Goal: Task Accomplishment & Management: Use online tool/utility

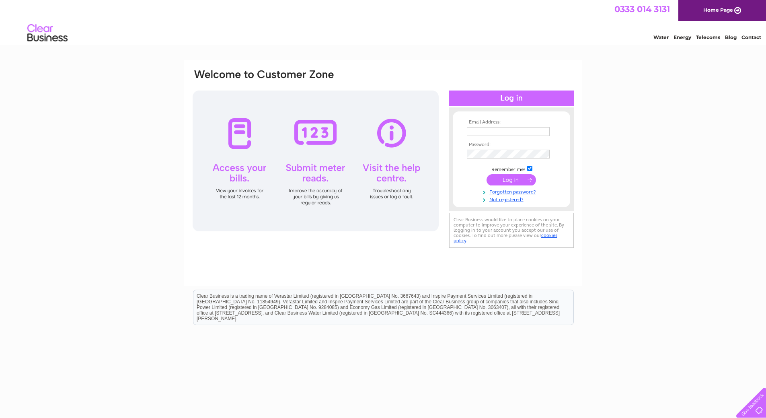
click at [476, 133] on input "text" at bounding box center [508, 131] width 83 height 9
type input "[EMAIL_ADDRESS][DOMAIN_NAME]"
click at [486, 175] on input "submit" at bounding box center [510, 180] width 49 height 11
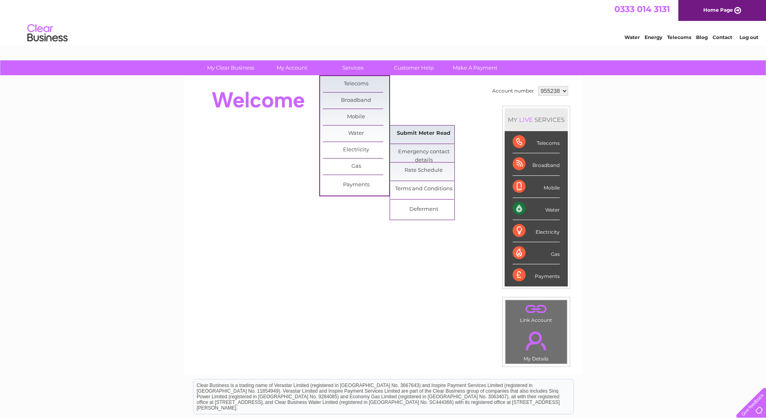
click at [410, 135] on link "Submit Meter Read" at bounding box center [423, 133] width 66 height 16
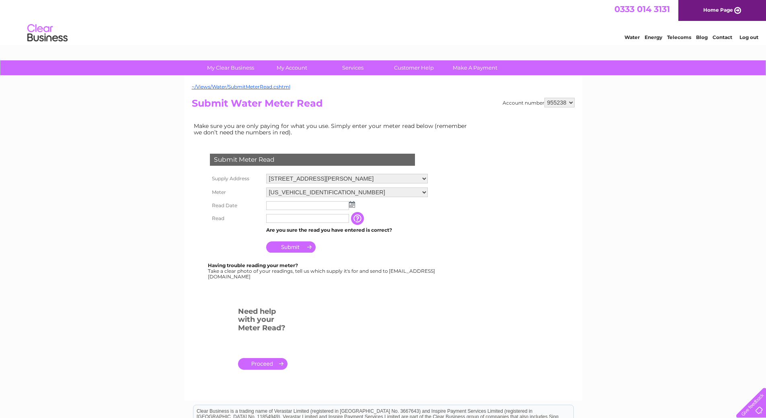
click at [352, 206] on img at bounding box center [352, 204] width 6 height 6
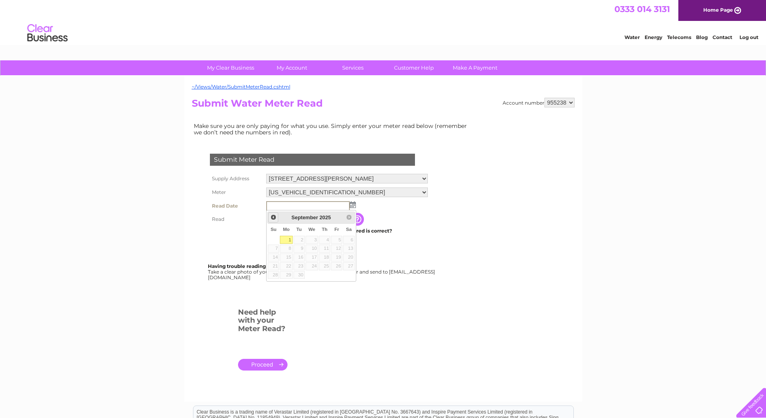
click at [271, 216] on span "Prev" at bounding box center [273, 217] width 6 height 6
click at [338, 276] on link "29" at bounding box center [336, 275] width 11 height 8
type input "2025/08/29"
click at [282, 216] on input "text" at bounding box center [308, 219] width 84 height 10
type input "57536"
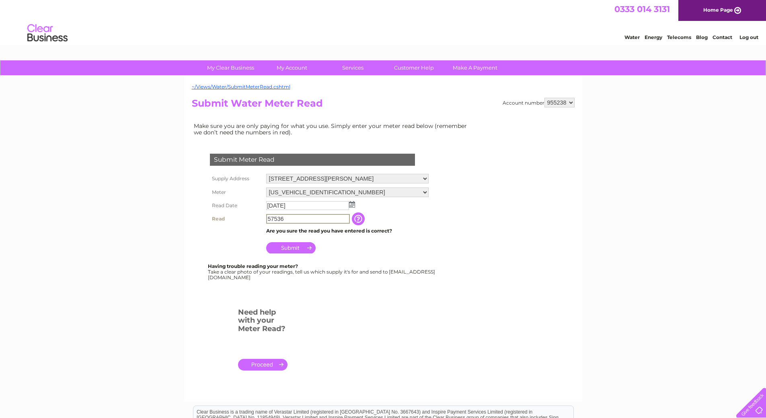
click at [288, 249] on input "Submit" at bounding box center [290, 247] width 49 height 11
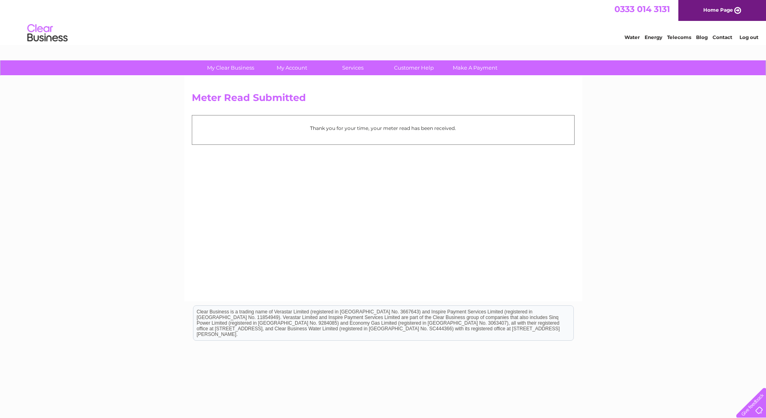
click at [748, 39] on link "Log out" at bounding box center [748, 37] width 19 height 6
